Goal: Task Accomplishment & Management: Use online tool/utility

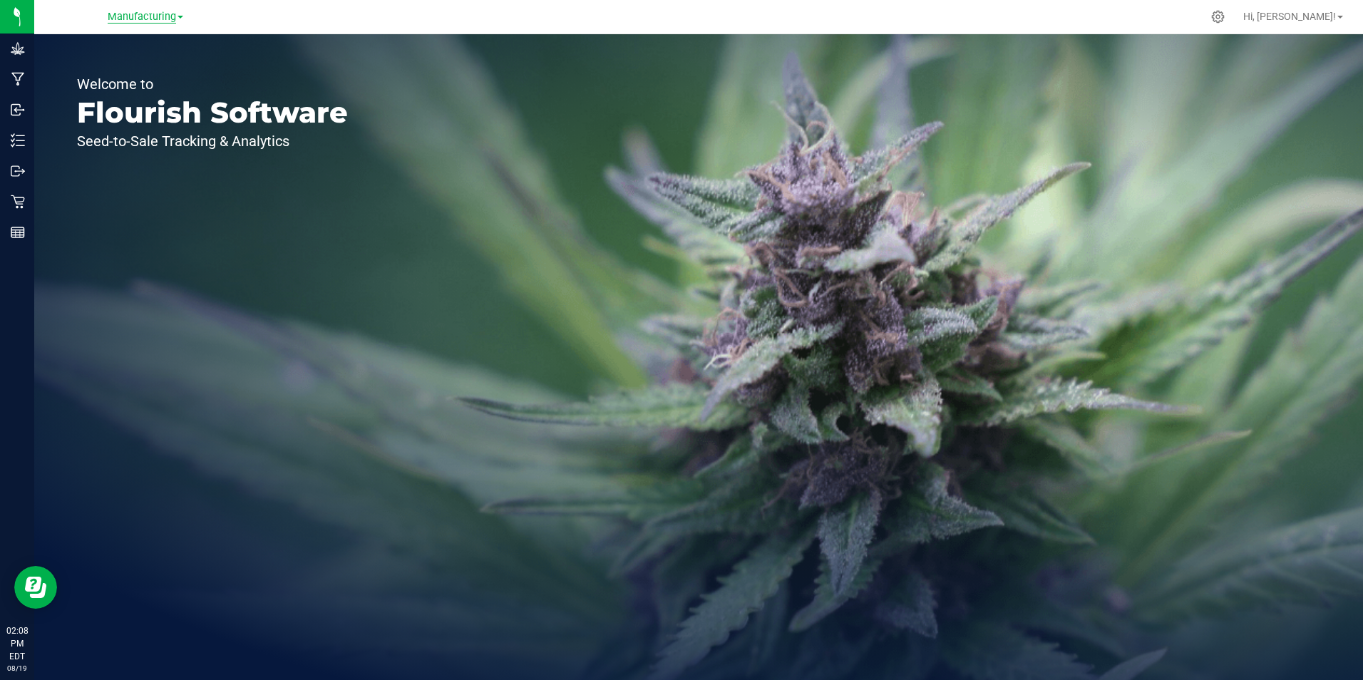
click at [138, 18] on span "Manufacturing" at bounding box center [142, 17] width 68 height 13
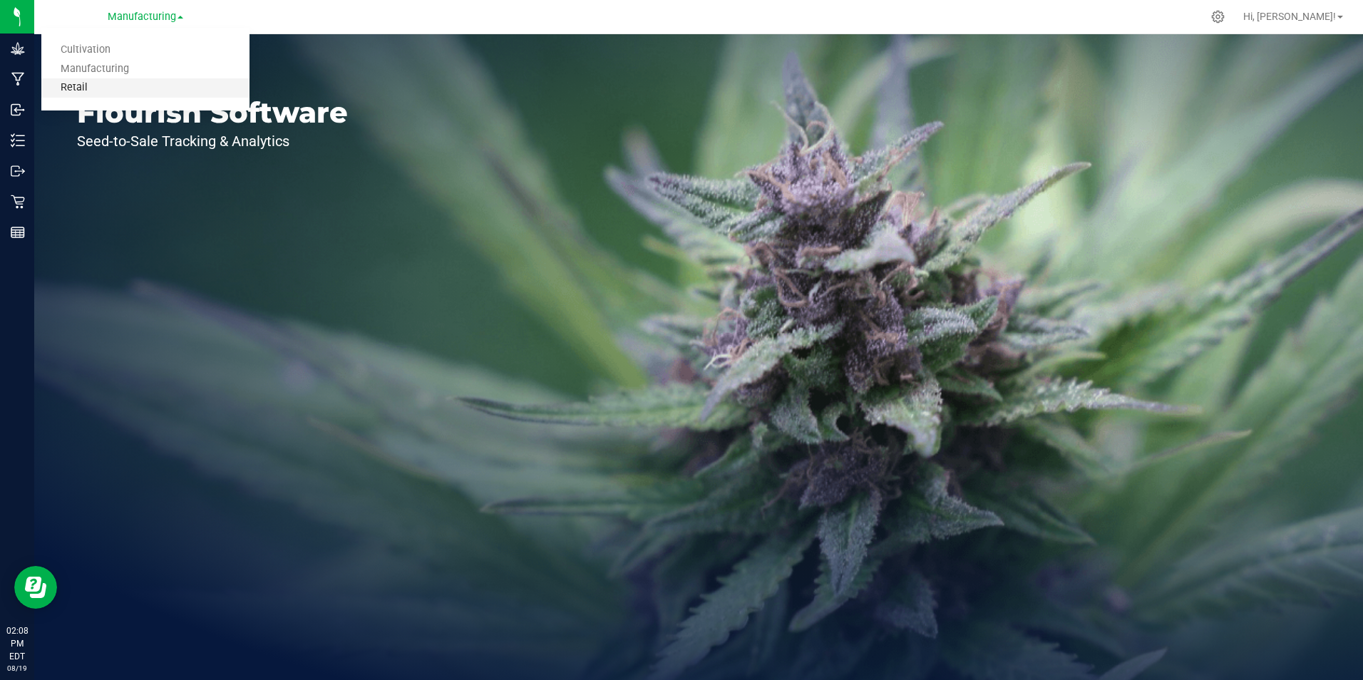
click at [126, 86] on link "Retail" at bounding box center [145, 87] width 208 height 19
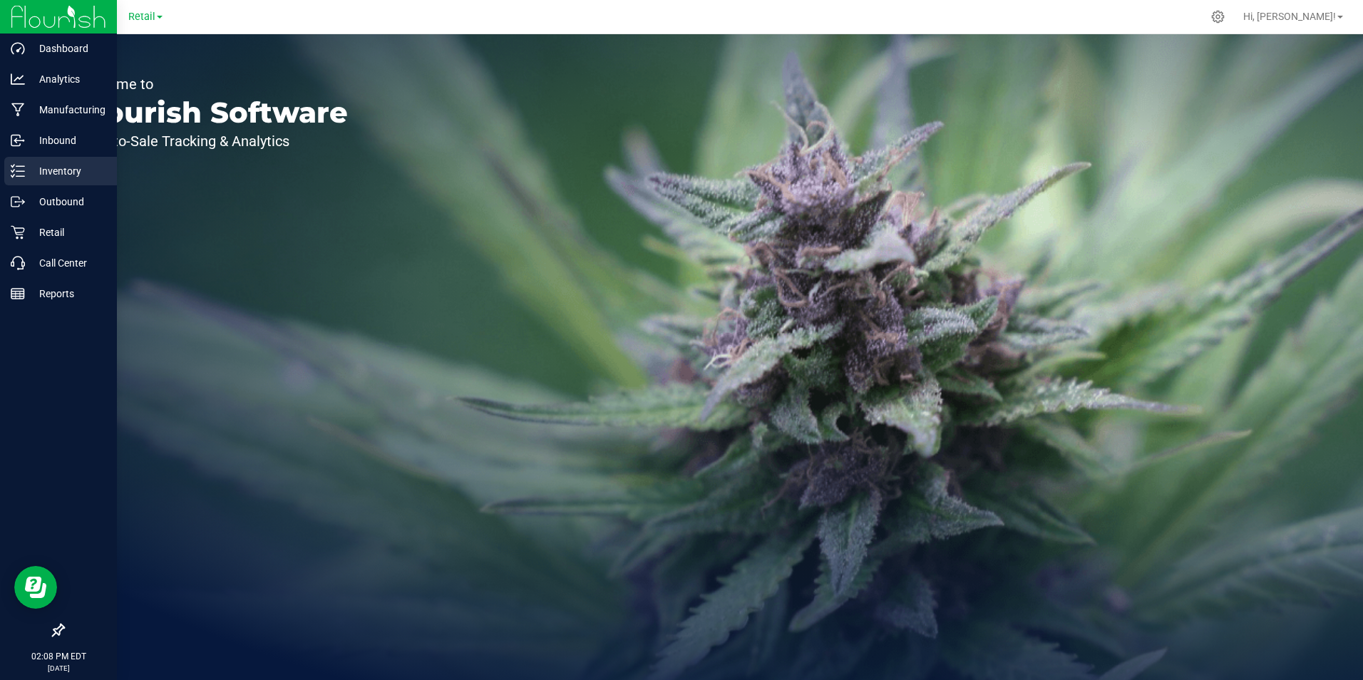
click at [19, 173] on icon at bounding box center [18, 171] width 14 height 14
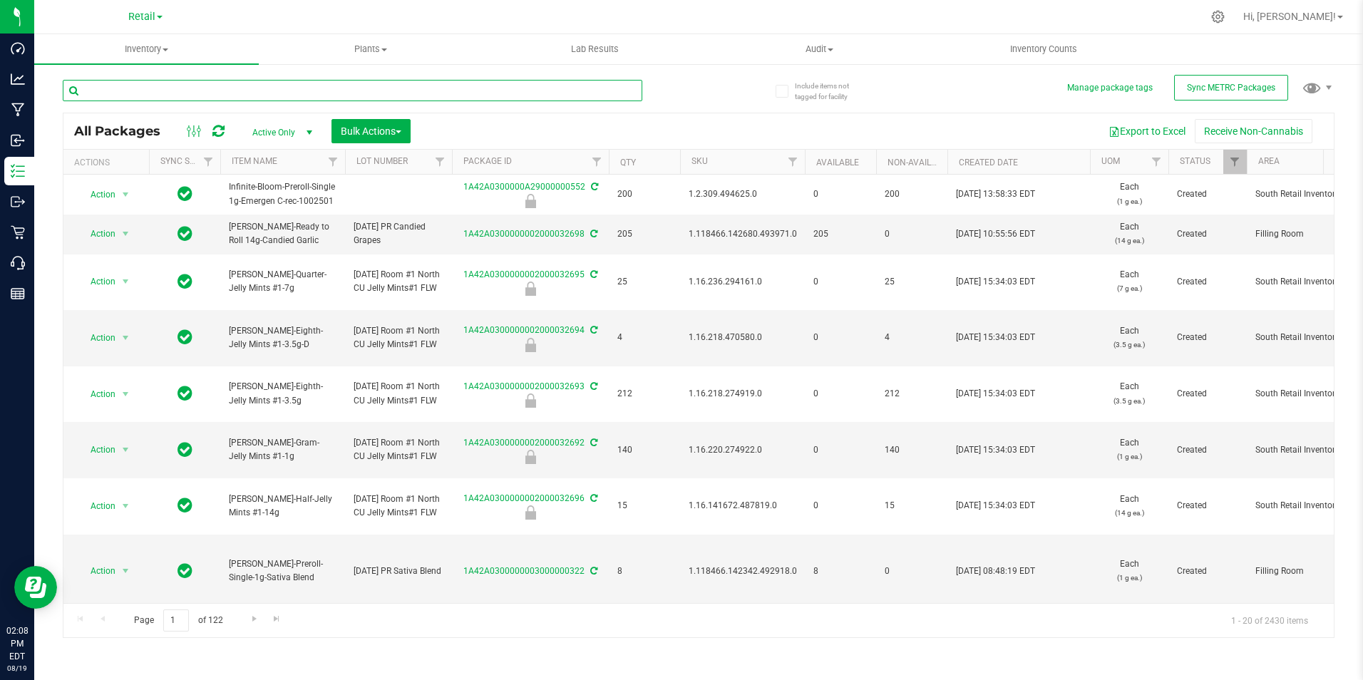
click at [203, 91] on input "text" at bounding box center [353, 90] width 580 height 21
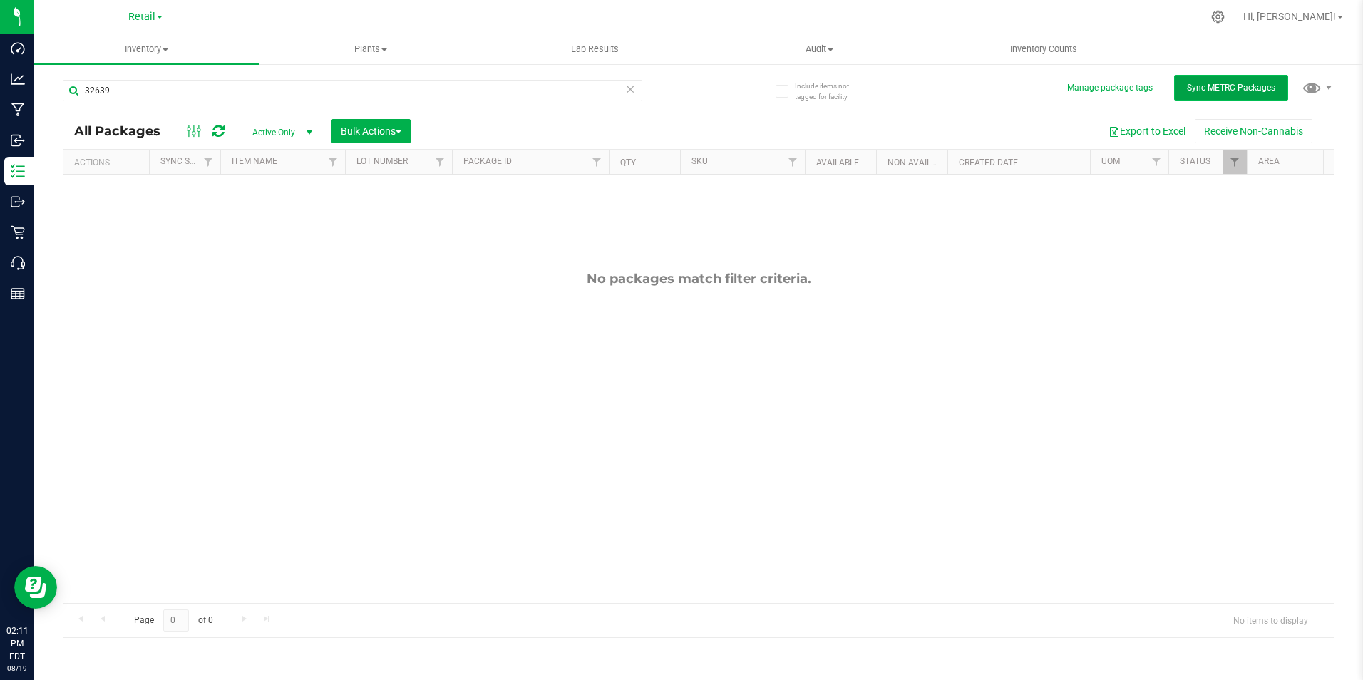
click at [1213, 83] on span "Sync METRC Packages" at bounding box center [1231, 88] width 88 height 10
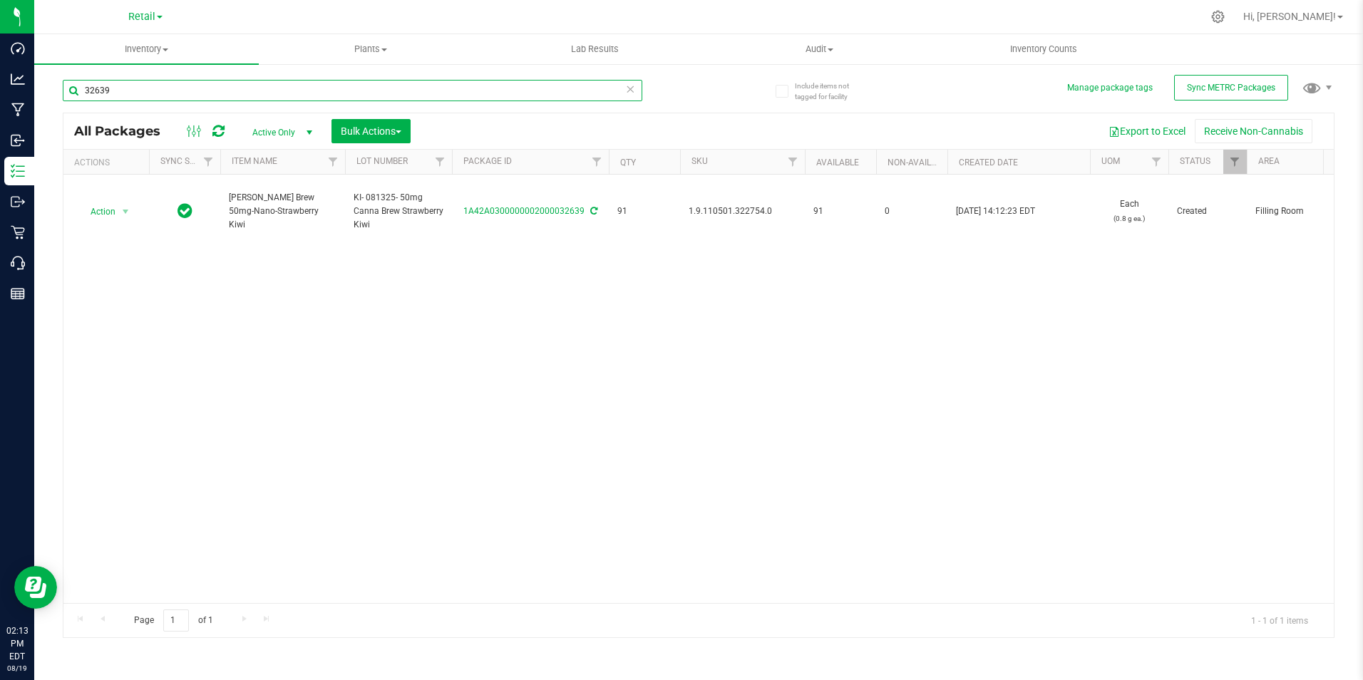
click at [155, 86] on input "32639" at bounding box center [353, 90] width 580 height 21
click at [220, 88] on input "32638" at bounding box center [353, 90] width 580 height 21
click at [221, 100] on input "32638" at bounding box center [353, 90] width 580 height 21
click at [104, 99] on input "32638" at bounding box center [353, 90] width 580 height 21
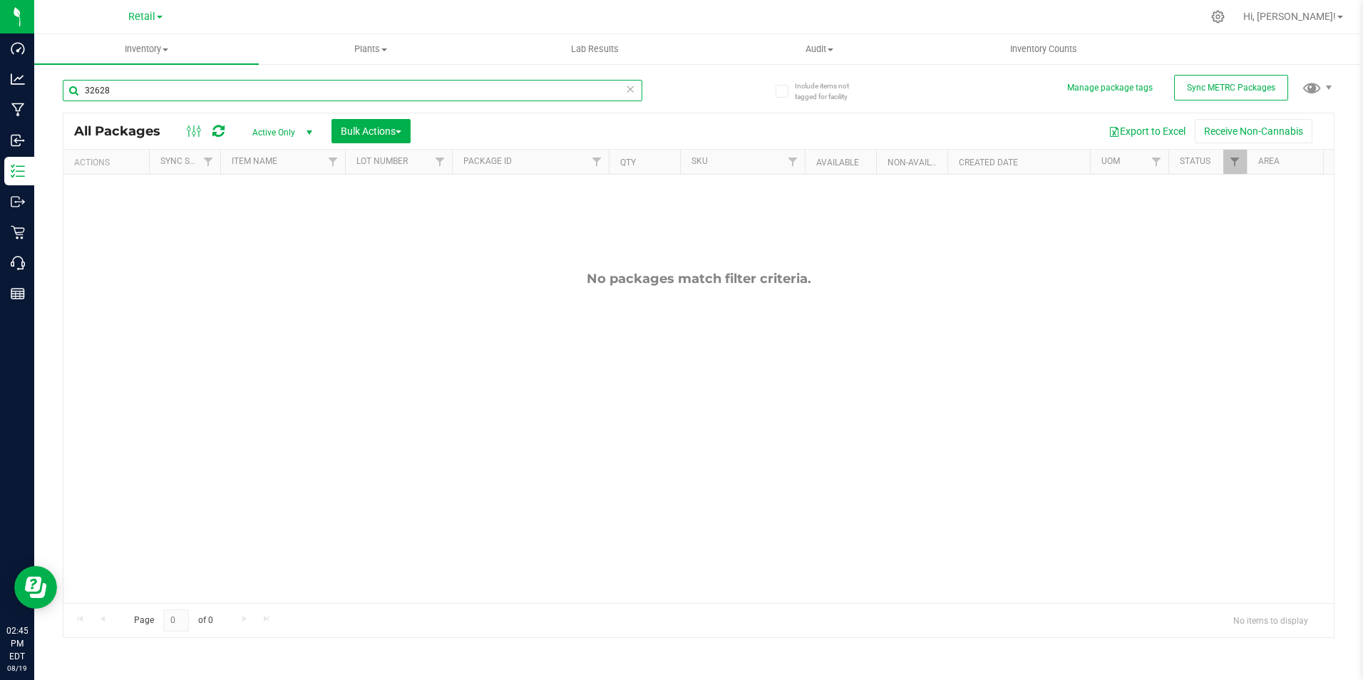
type input "32628"
click at [279, 123] on span "Active Only" at bounding box center [279, 133] width 78 height 20
click at [272, 212] on li "All" at bounding box center [278, 218] width 77 height 21
drag, startPoint x: 103, startPoint y: 93, endPoint x: 133, endPoint y: 107, distance: 32.9
click at [105, 93] on input "32628" at bounding box center [353, 90] width 580 height 21
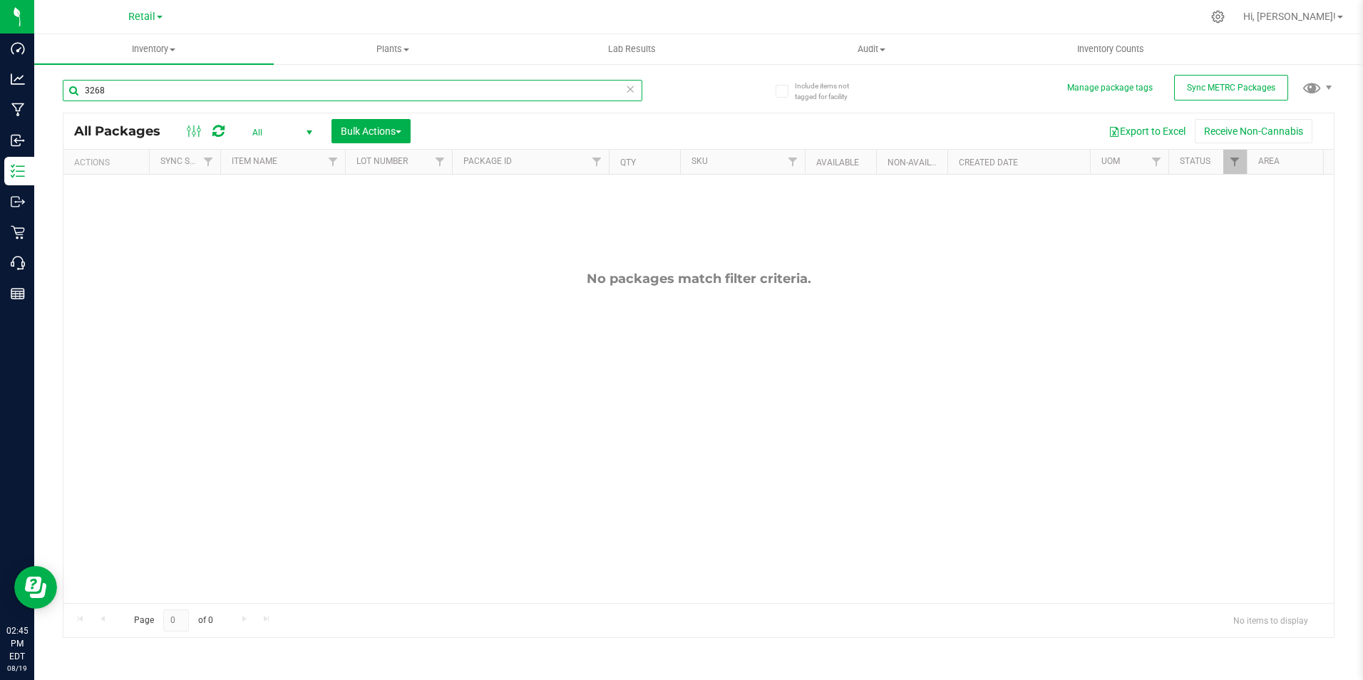
type input "32638"
